Goal: Information Seeking & Learning: Learn about a topic

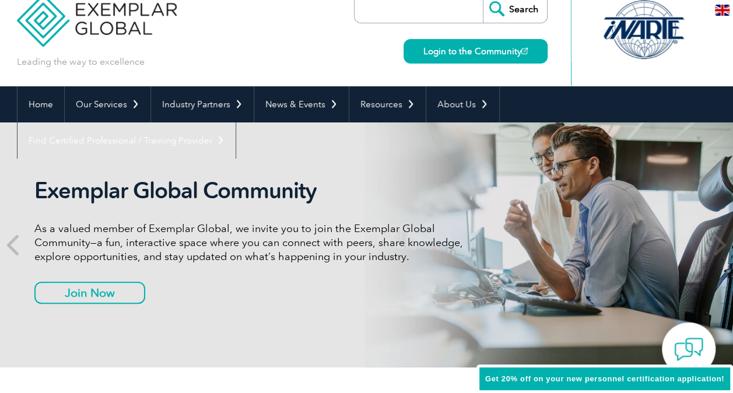
scroll to position [47, 0]
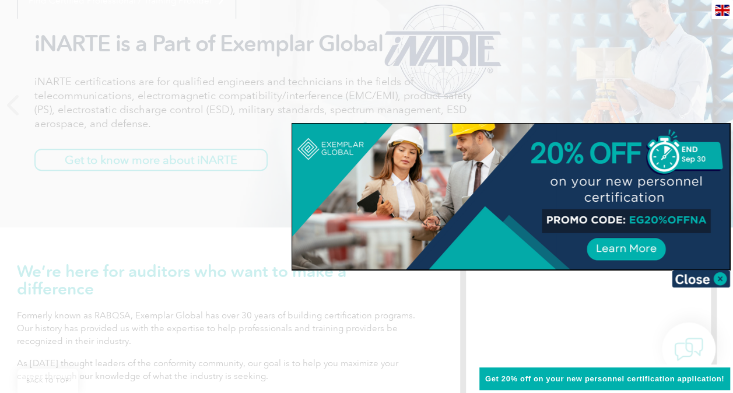
click at [112, 231] on div at bounding box center [366, 196] width 733 height 393
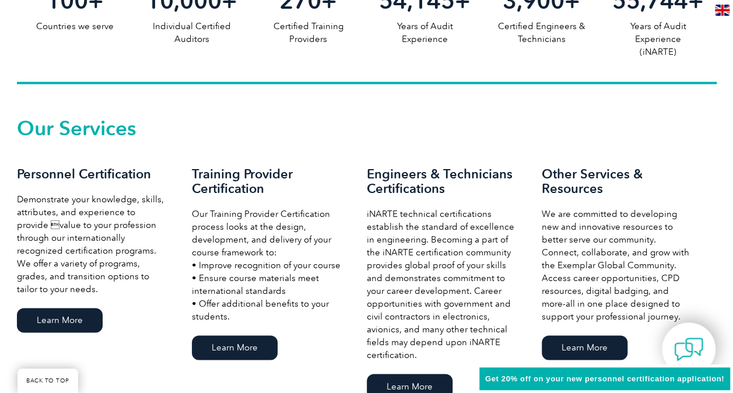
scroll to position [793, 0]
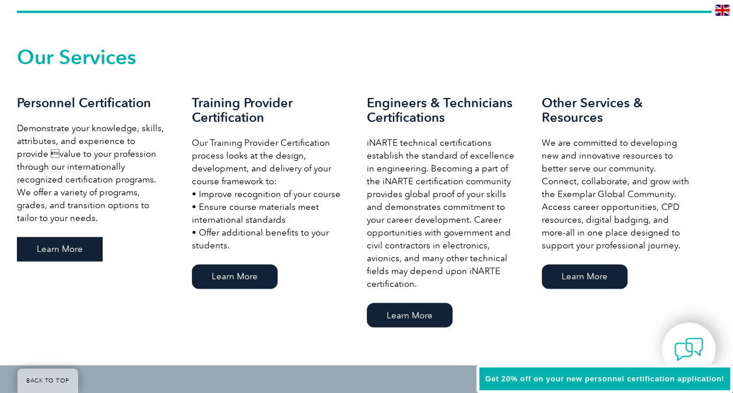
click at [61, 243] on link "Learn More" at bounding box center [60, 249] width 86 height 25
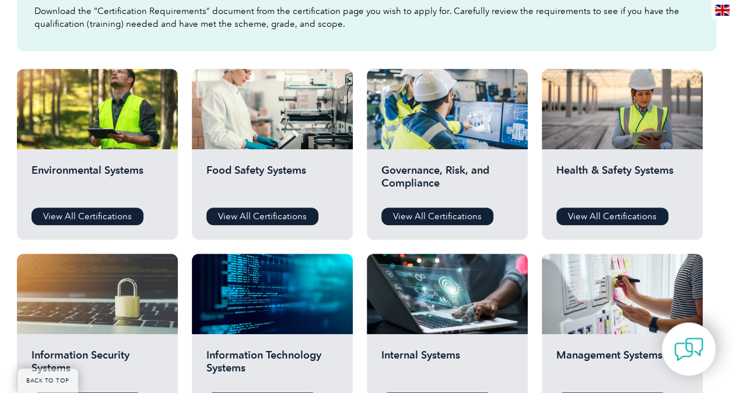
scroll to position [350, 0]
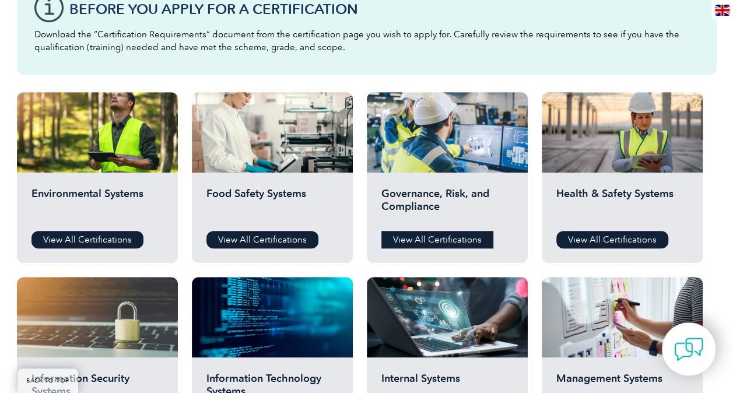
click at [389, 233] on link "View All Certifications" at bounding box center [438, 240] width 112 height 18
click at [88, 235] on link "View All Certifications" at bounding box center [88, 240] width 112 height 18
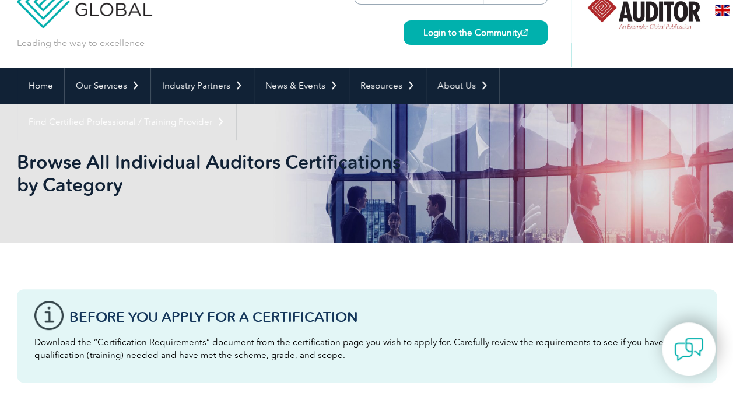
scroll to position [5, 0]
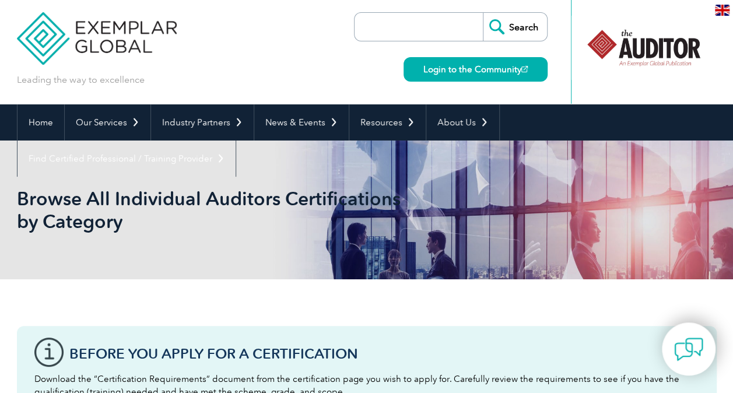
click at [420, 28] on input "search" at bounding box center [422, 27] width 123 height 28
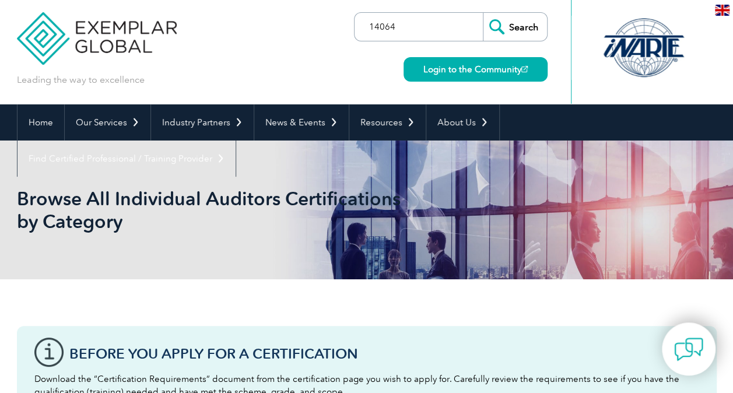
type input "14064"
click at [483, 13] on input "Search" at bounding box center [515, 27] width 64 height 28
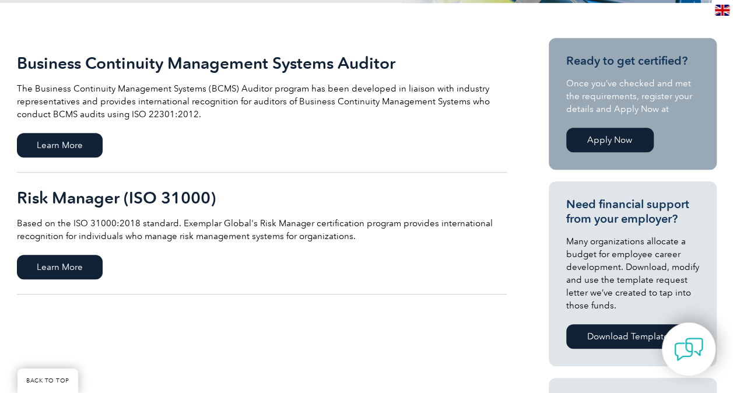
scroll to position [257, 0]
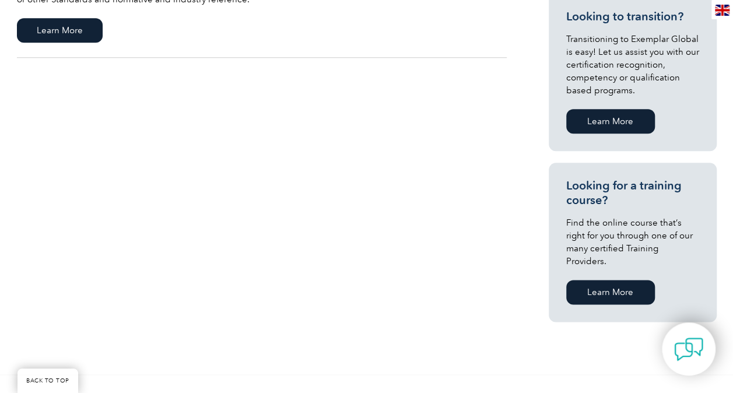
scroll to position [653, 0]
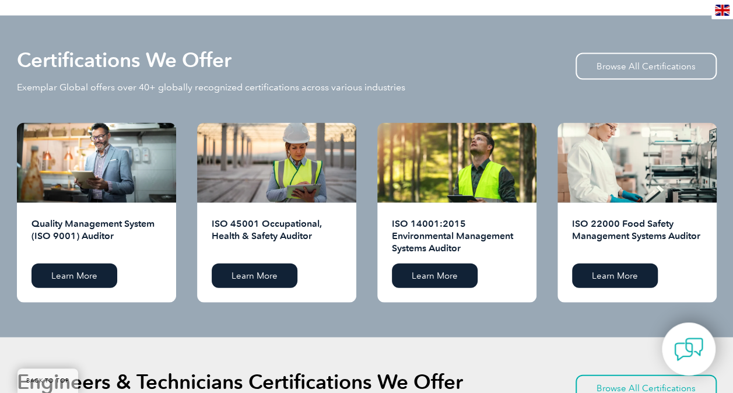
scroll to position [1167, 0]
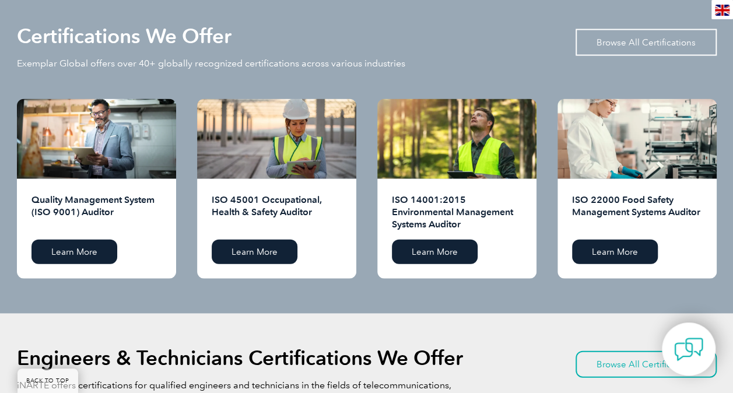
click at [628, 48] on link "Browse All Certifications" at bounding box center [646, 42] width 141 height 27
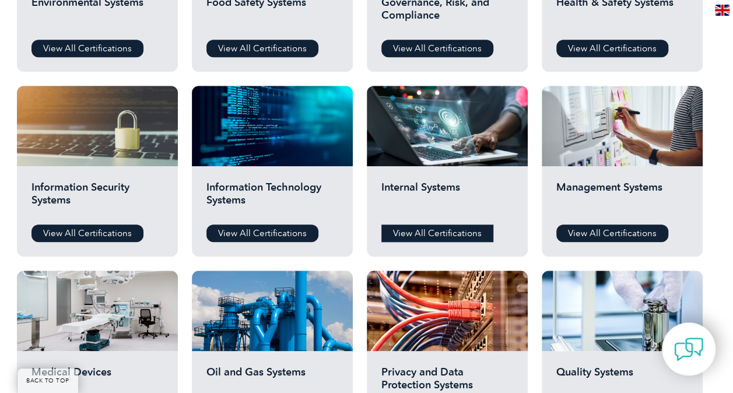
scroll to position [537, 0]
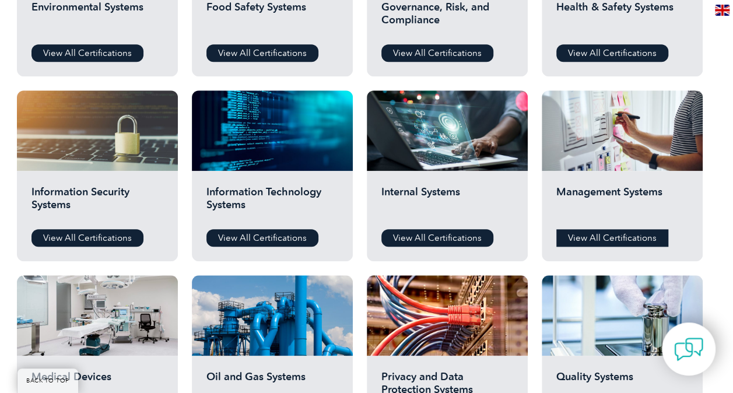
click at [594, 229] on link "View All Certifications" at bounding box center [613, 238] width 112 height 18
click at [411, 231] on link "View All Certifications" at bounding box center [438, 238] width 112 height 18
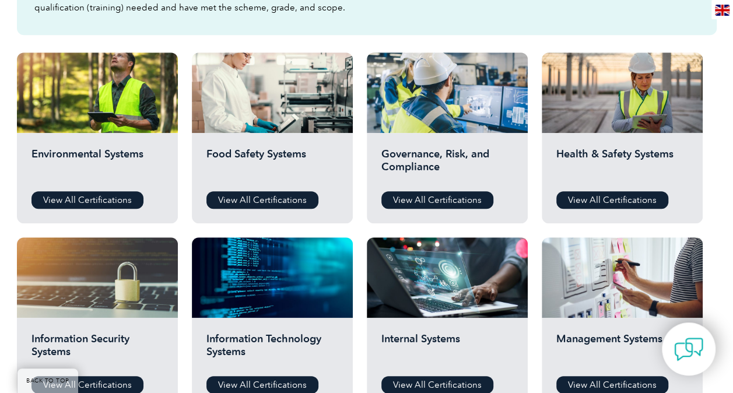
scroll to position [350, 0]
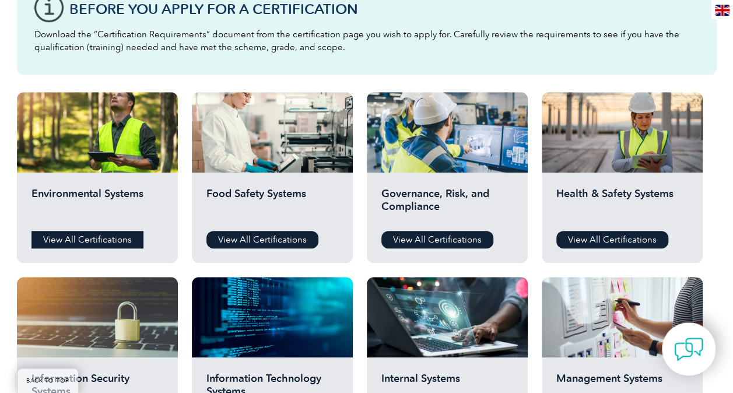
click at [81, 236] on link "View All Certifications" at bounding box center [88, 240] width 112 height 18
click at [403, 235] on link "View All Certifications" at bounding box center [438, 240] width 112 height 18
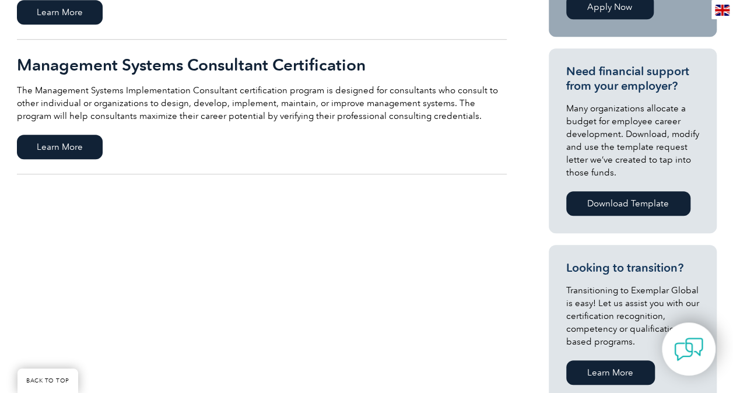
scroll to position [397, 0]
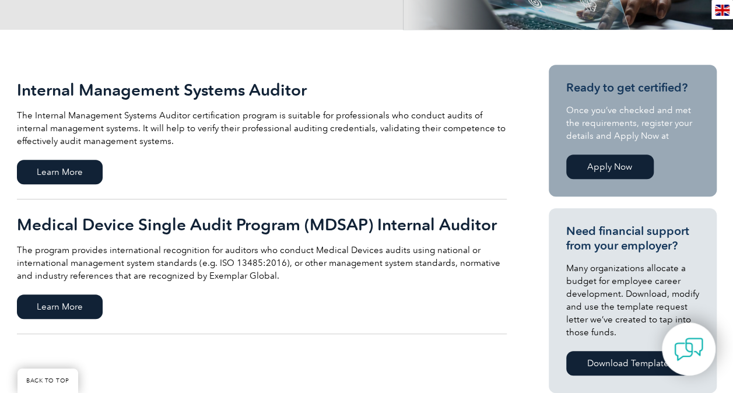
scroll to position [233, 0]
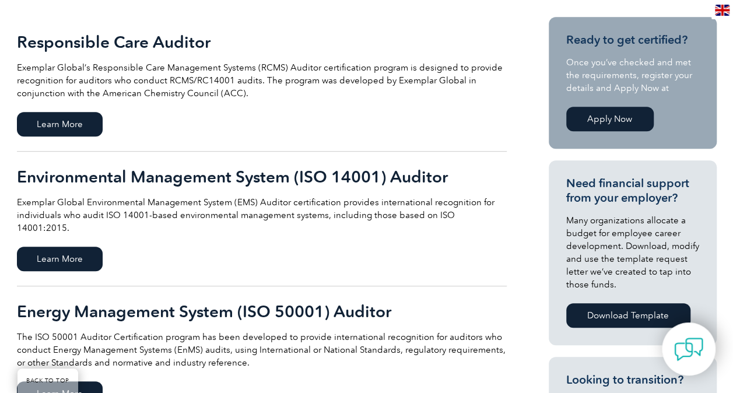
scroll to position [257, 0]
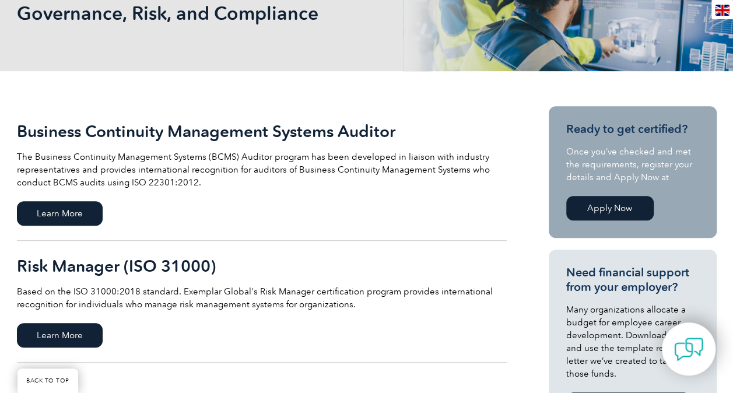
scroll to position [187, 0]
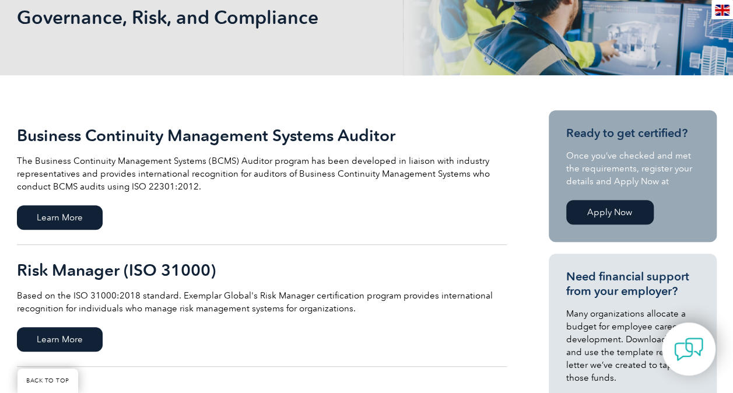
click at [579, 209] on link "Apply Now" at bounding box center [610, 212] width 88 height 25
